Goal: Information Seeking & Learning: Learn about a topic

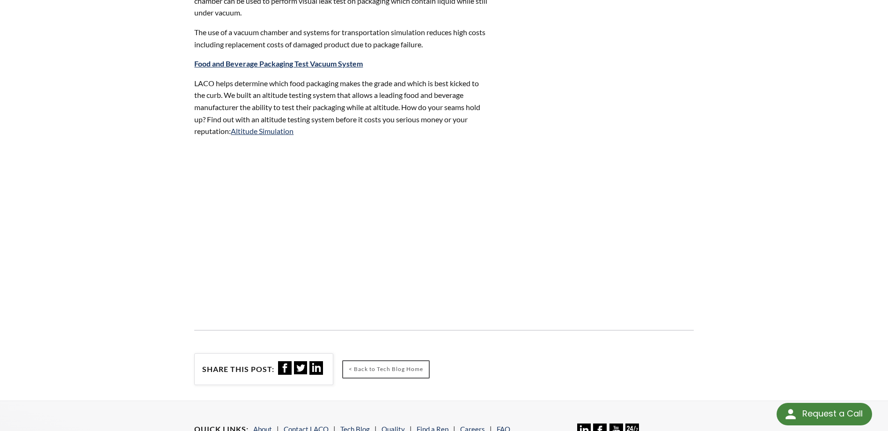
scroll to position [752, 0]
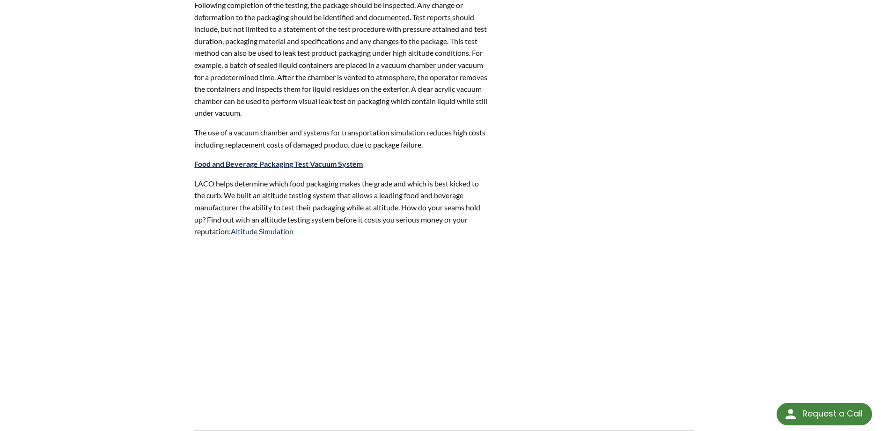
click at [286, 262] on img at bounding box center [312, 328] width 236 height 167
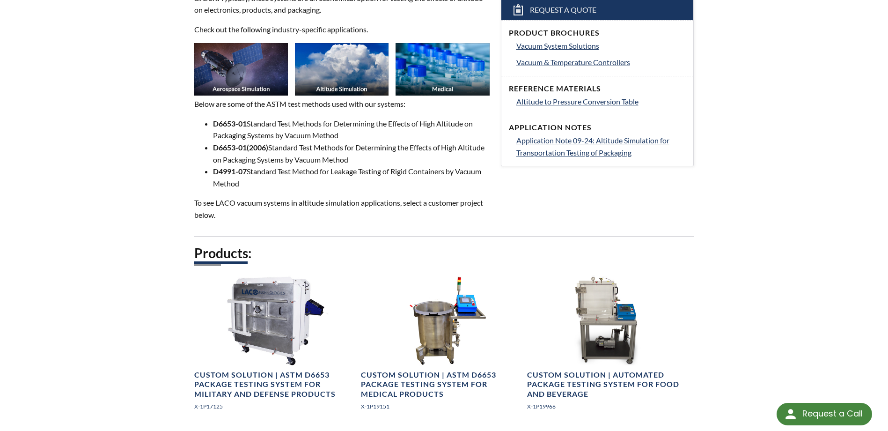
scroll to position [255, 0]
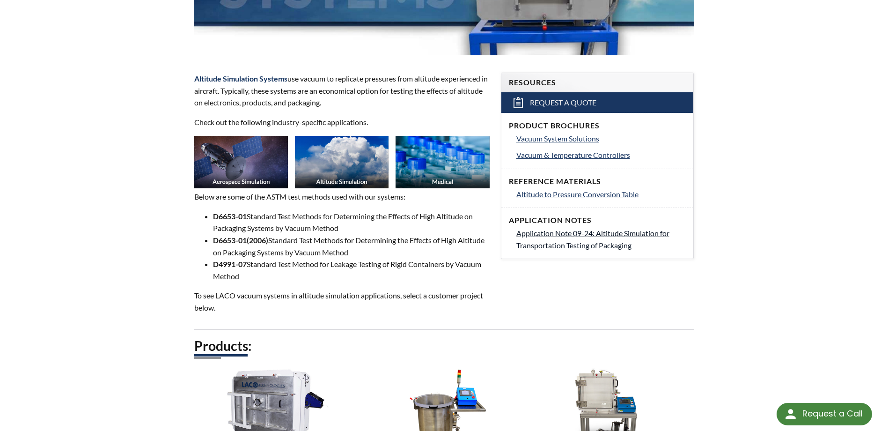
click at [563, 233] on span "Application Note 09-24: Altitude Simulation for Transportation Testing of Packa…" at bounding box center [592, 238] width 153 height 21
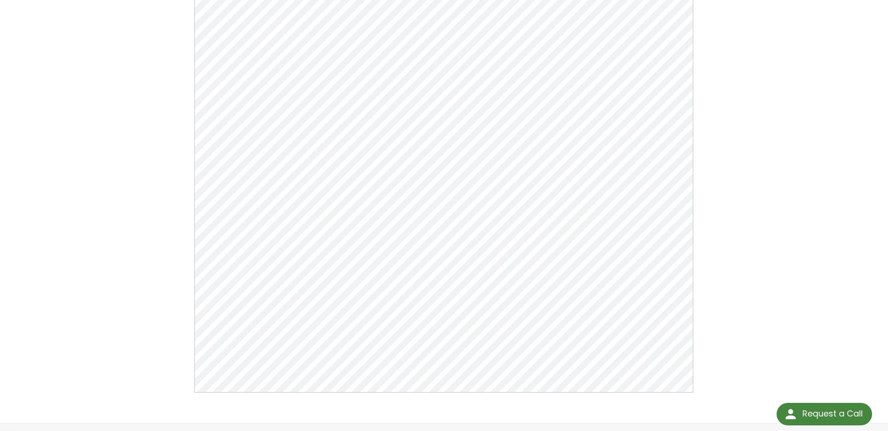
scroll to position [187, 0]
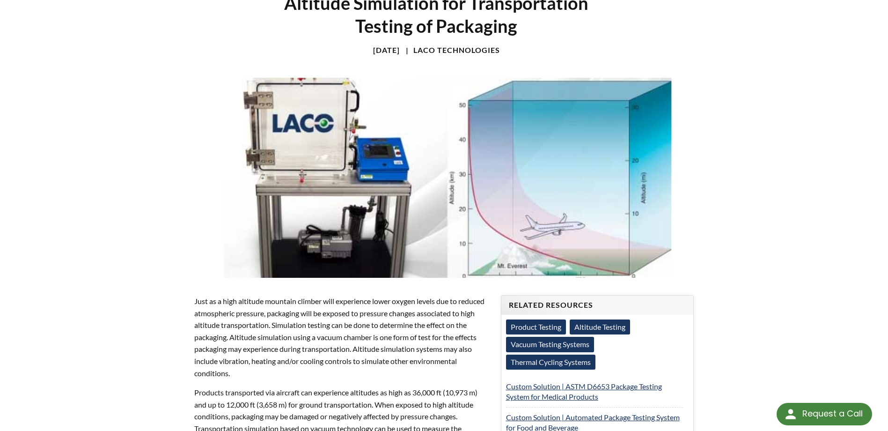
scroll to position [281, 0]
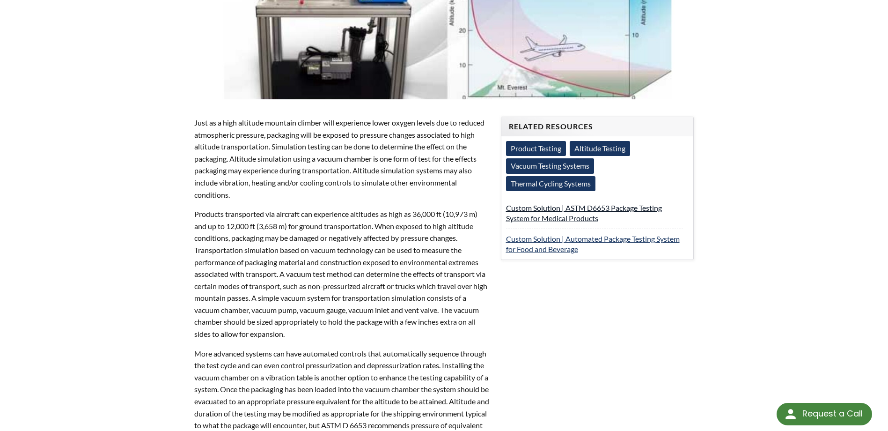
click at [578, 208] on link "Custom Solution | ASTM D6653 Package Testing System for Medical Products" at bounding box center [584, 212] width 156 height 19
click at [571, 239] on link "Custom Solution | Automated Package Testing System for Food and Beverage" at bounding box center [593, 243] width 174 height 19
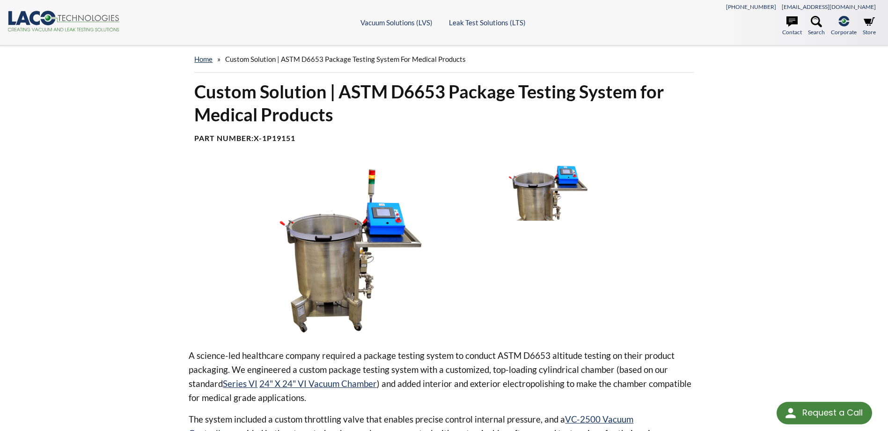
select select "Language Translate Widget"
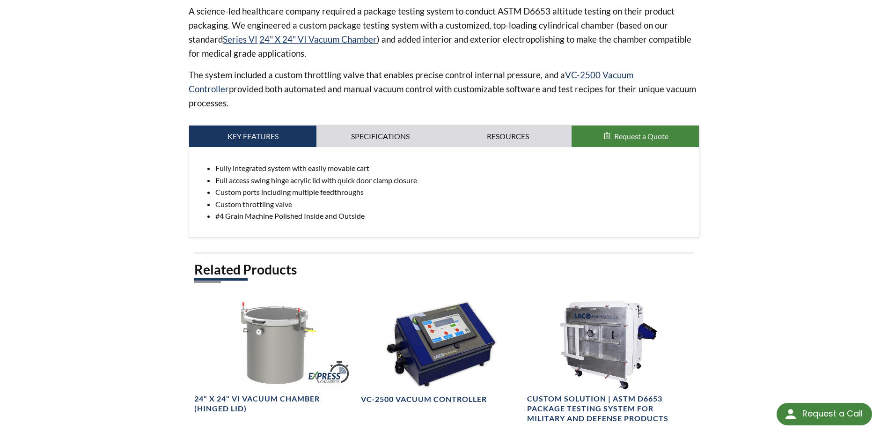
scroll to position [328, 0]
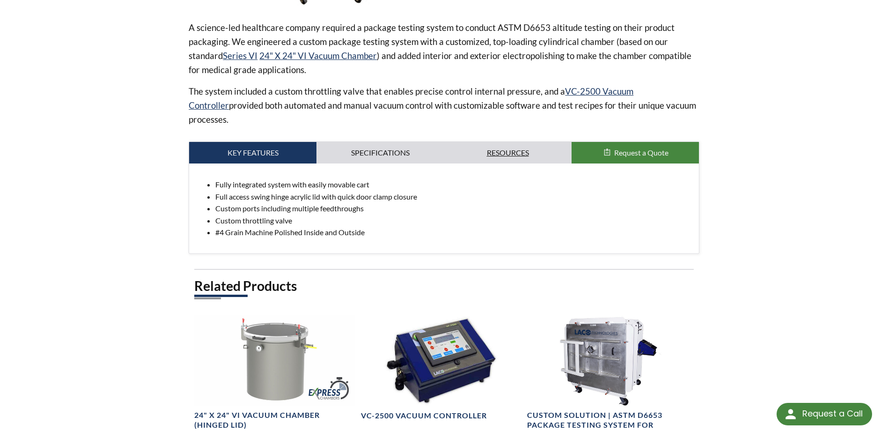
click at [508, 142] on link "Resources" at bounding box center [507, 153] width 127 height 22
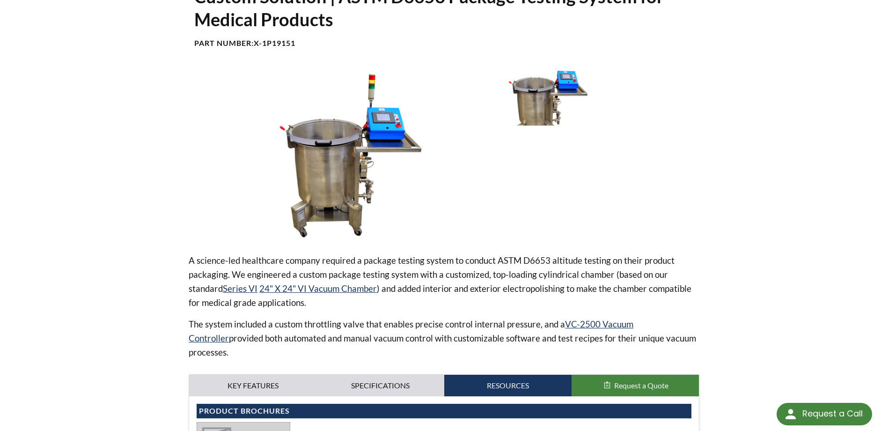
scroll to position [0, 0]
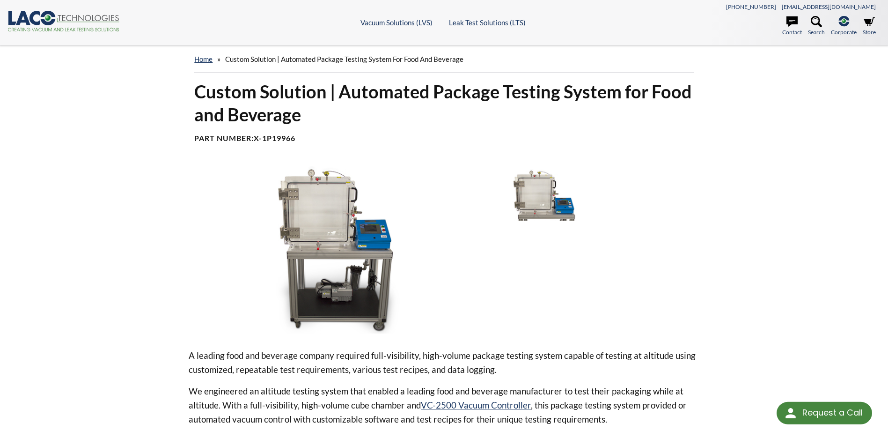
select select "Language Translate Widget"
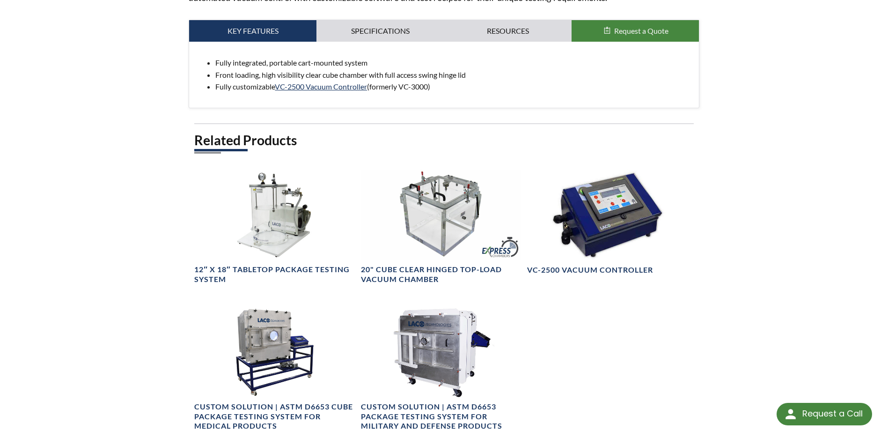
scroll to position [233, 0]
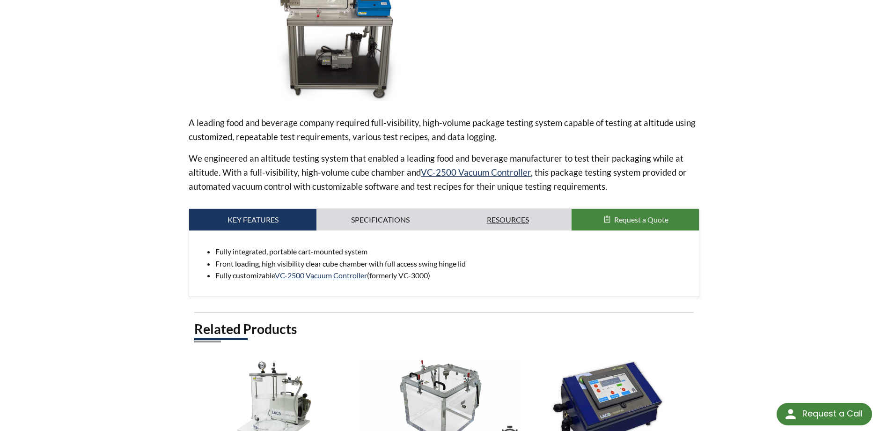
click at [501, 213] on link "Resources" at bounding box center [507, 220] width 127 height 22
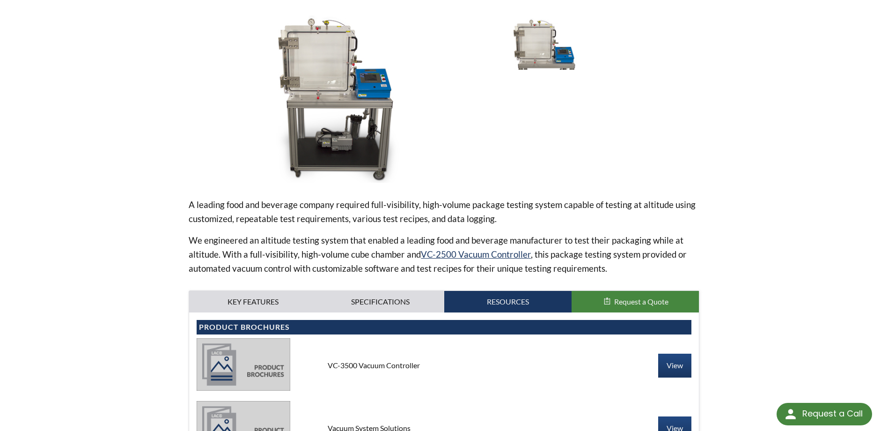
scroll to position [0, 0]
